Goal: Navigation & Orientation: Find specific page/section

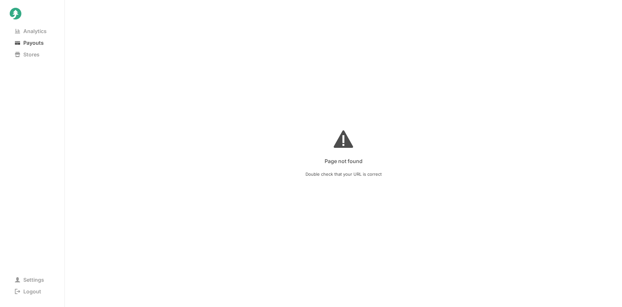
click at [22, 39] on span "Payouts" at bounding box center [29, 42] width 39 height 9
click at [23, 34] on span "Analytics" at bounding box center [31, 31] width 42 height 9
click at [35, 44] on span "Payouts" at bounding box center [29, 42] width 39 height 9
click at [35, 30] on span "Analytics" at bounding box center [31, 31] width 42 height 9
